Goal: Task Accomplishment & Management: Manage account settings

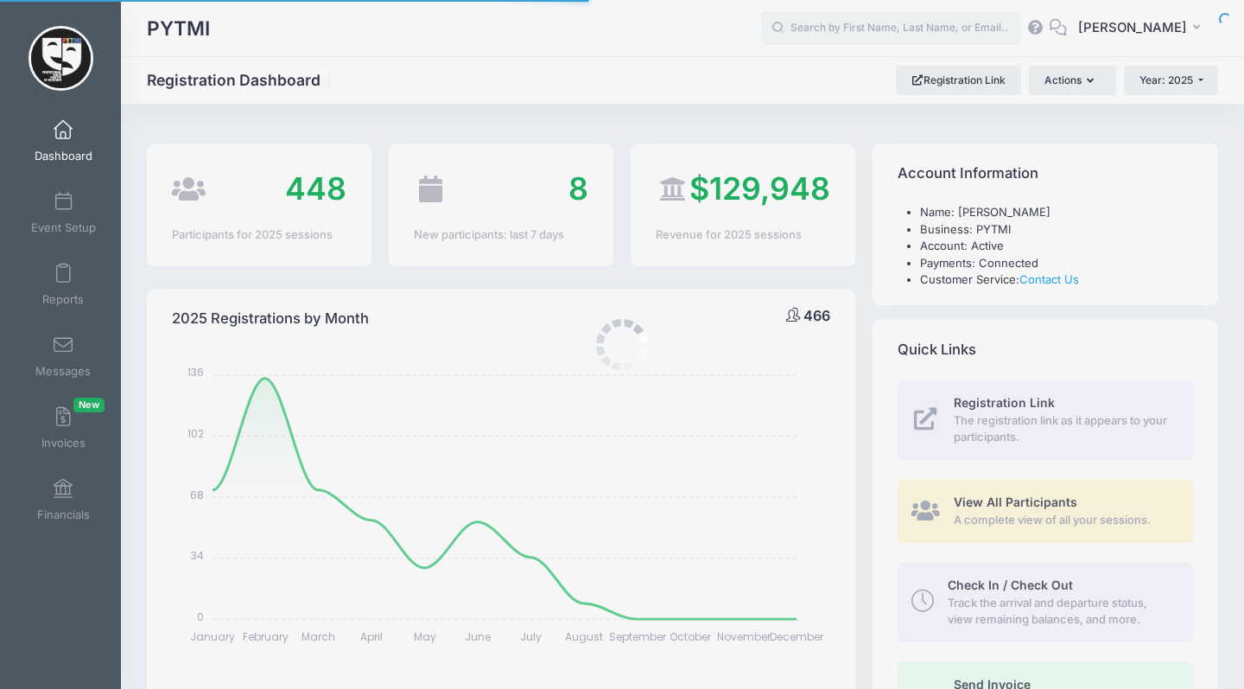
select select
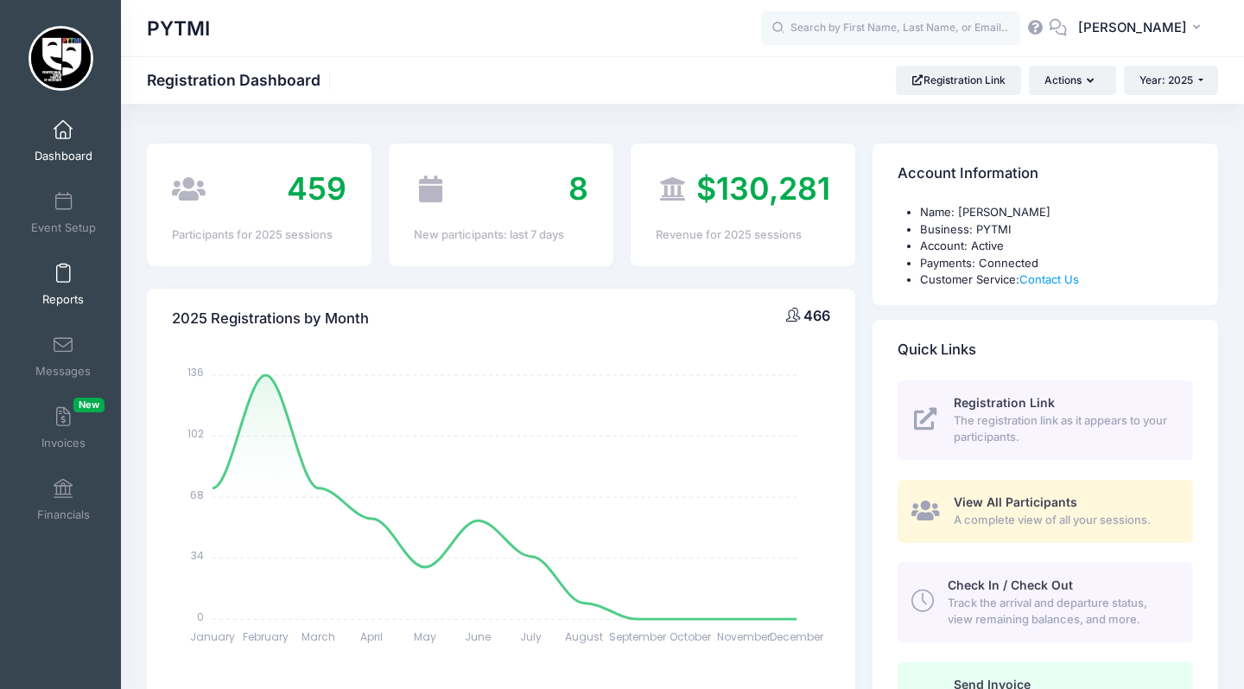
click at [63, 289] on link "Reports" at bounding box center [63, 284] width 82 height 60
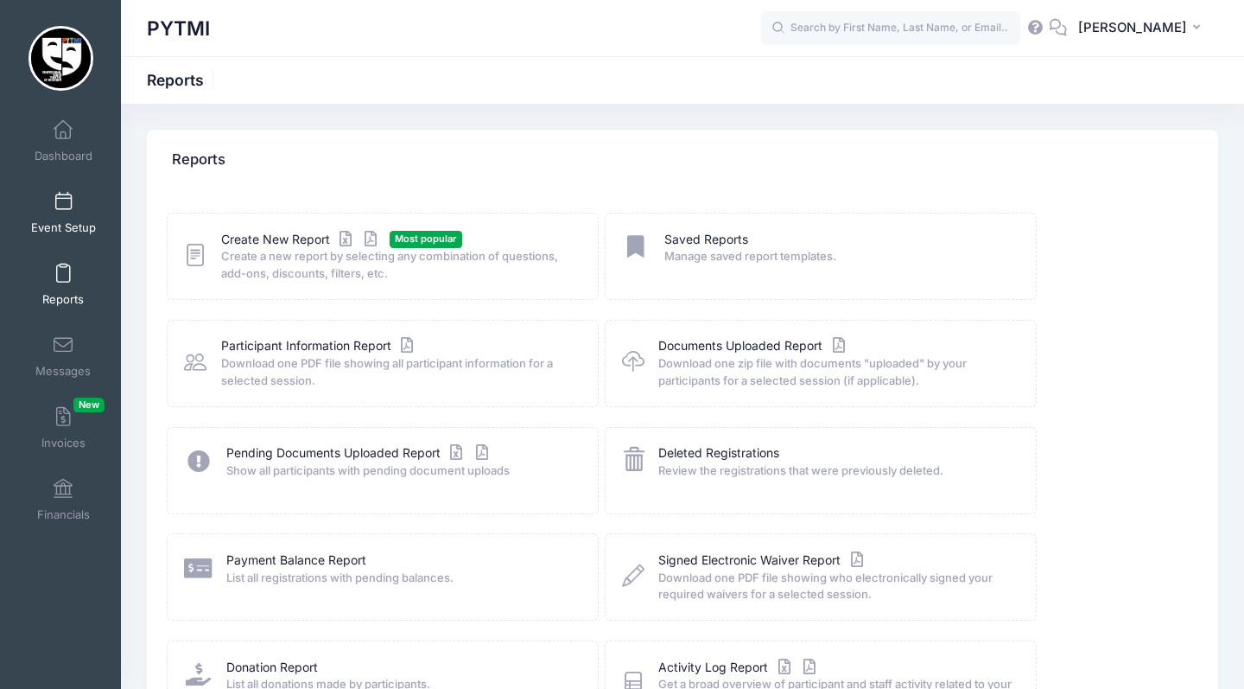
click at [63, 207] on span at bounding box center [63, 202] width 0 height 19
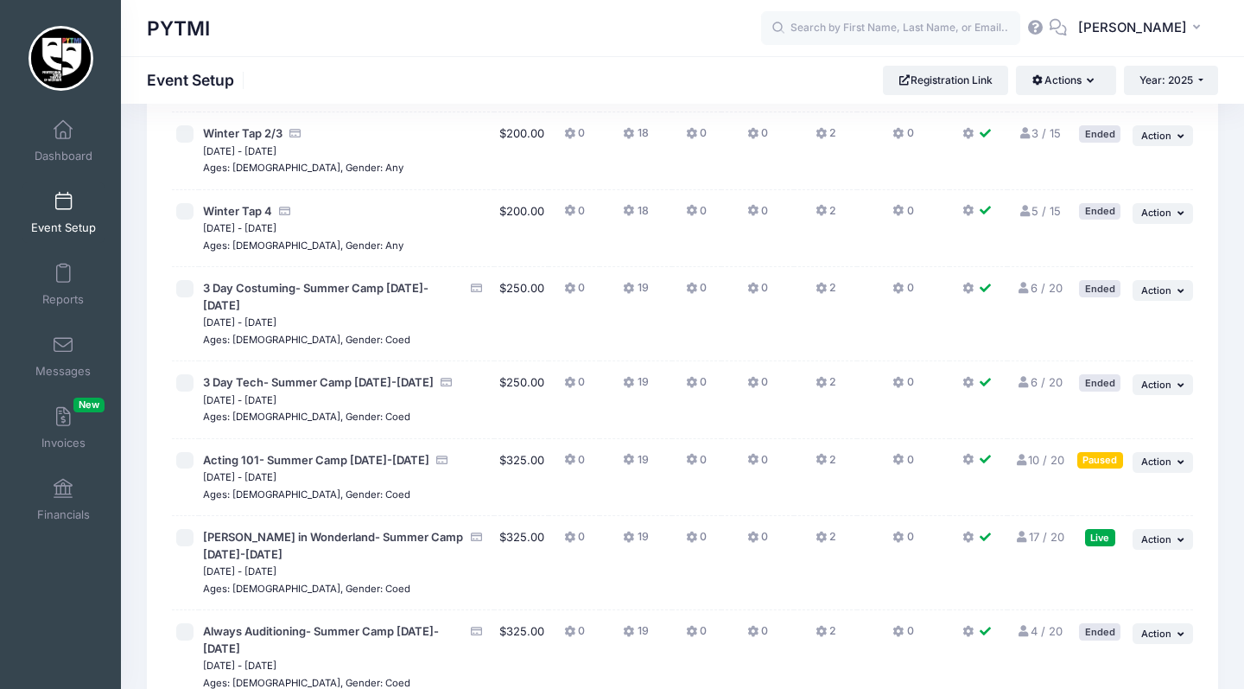
scroll to position [803, 0]
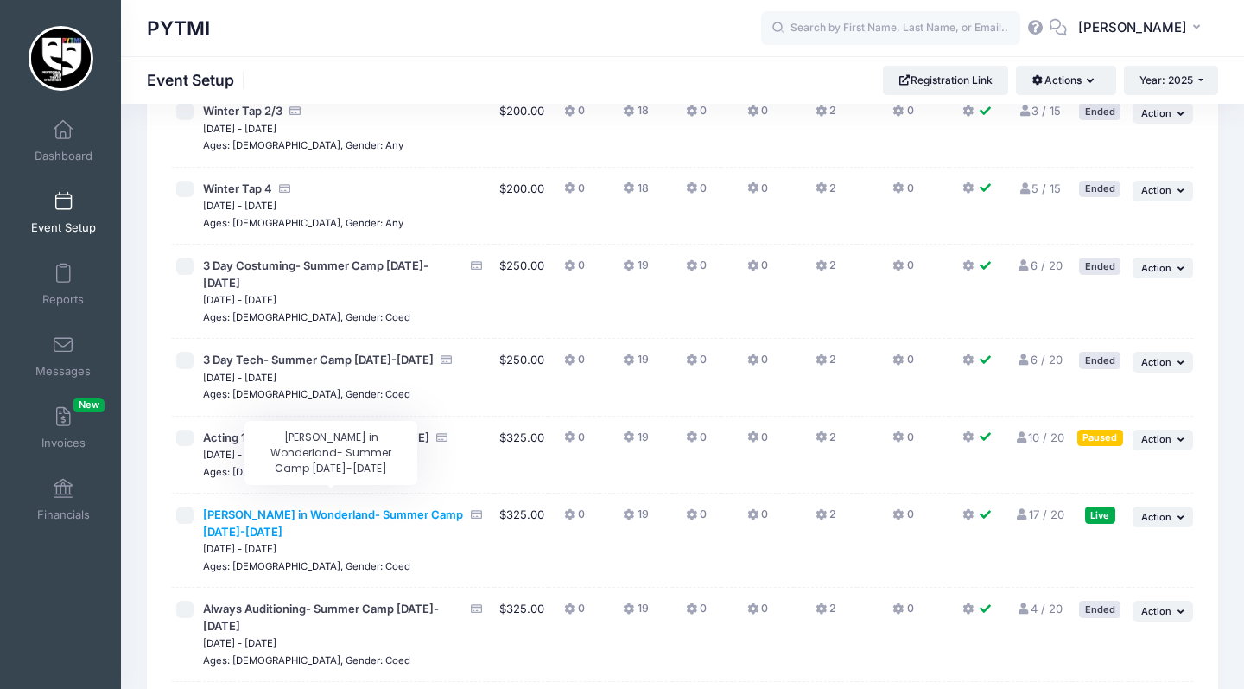
click at [249, 507] on span "[PERSON_NAME] in Wonderland- Summer Camp [DATE]-[DATE]" at bounding box center [333, 522] width 260 height 31
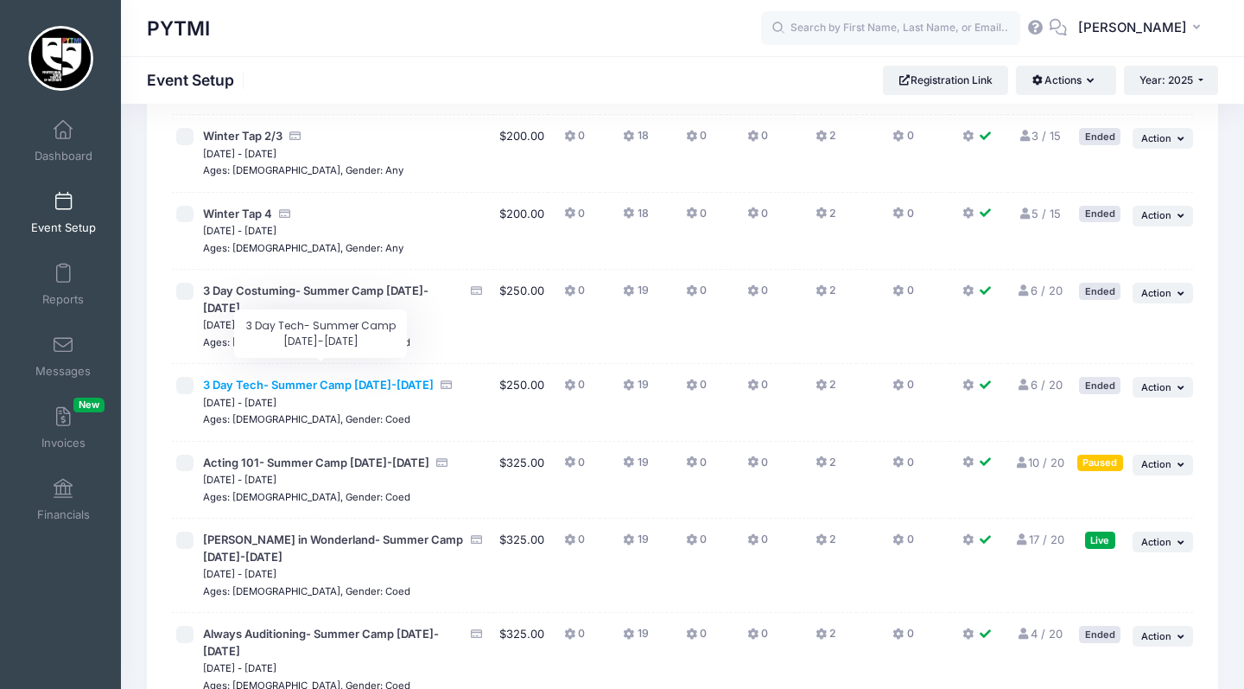
scroll to position [794, 0]
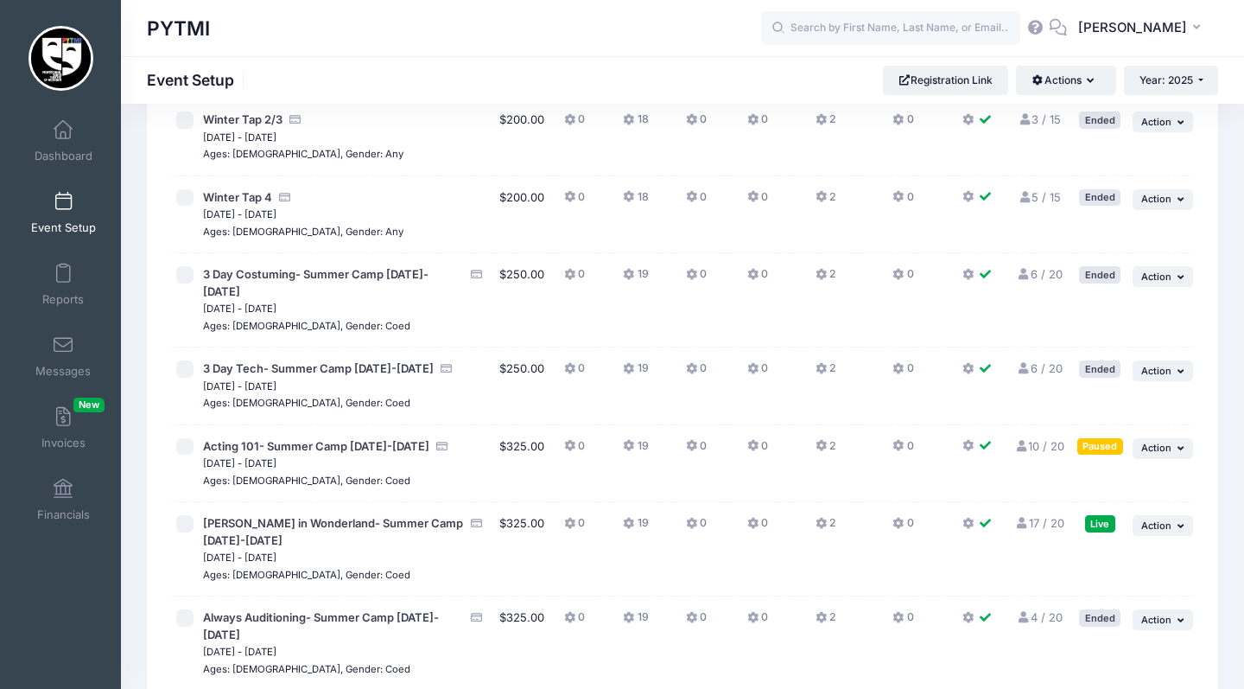
click at [1046, 516] on link "17 / 20 Full" at bounding box center [1039, 523] width 49 height 14
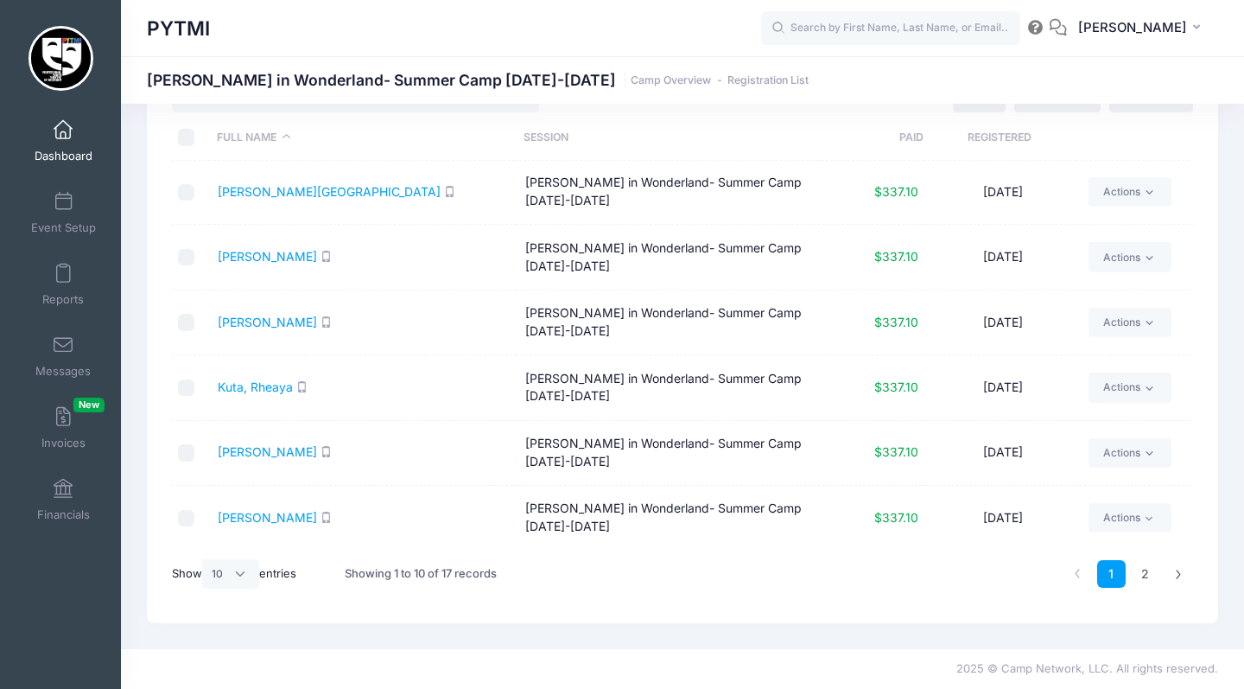
scroll to position [73, 0]
select select "25"
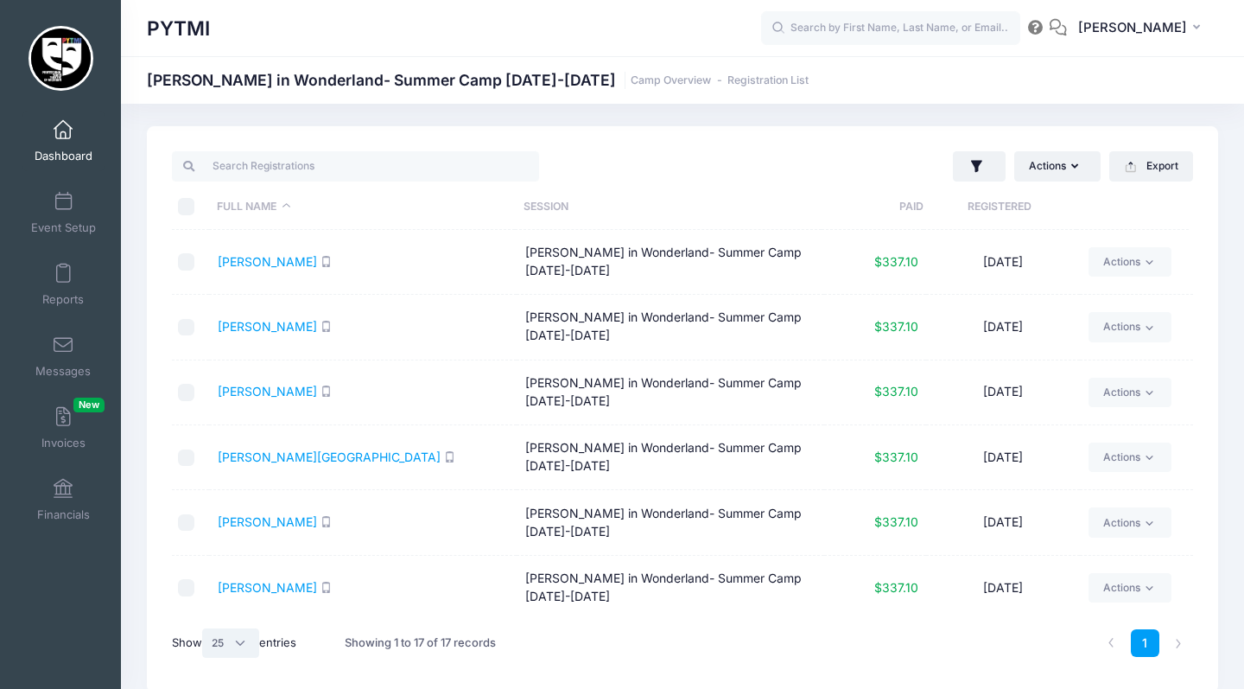
scroll to position [10, 0]
